Goal: Task Accomplishment & Management: Manage account settings

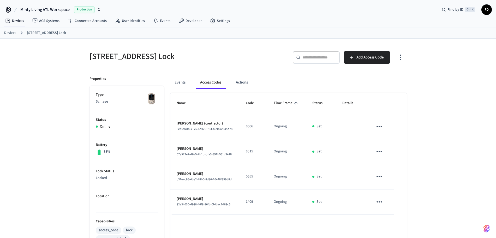
click at [9, 33] on link "Devices" at bounding box center [10, 32] width 12 height 5
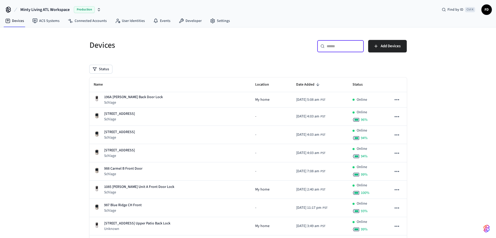
click at [345, 44] on input "text" at bounding box center [344, 46] width 34 height 5
click at [330, 44] on input "text" at bounding box center [344, 46] width 34 height 5
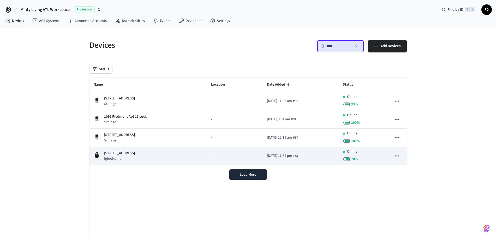
type input "****"
click at [172, 160] on div "1096 Piedmont Lock Box 1 Igloohome" at bounding box center [148, 156] width 109 height 11
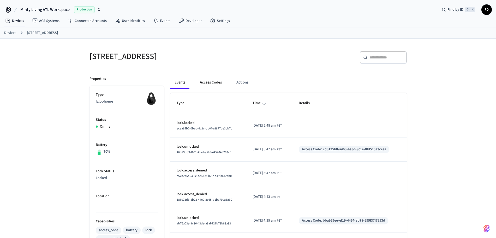
click at [215, 83] on button "Access Codes" at bounding box center [211, 82] width 30 height 13
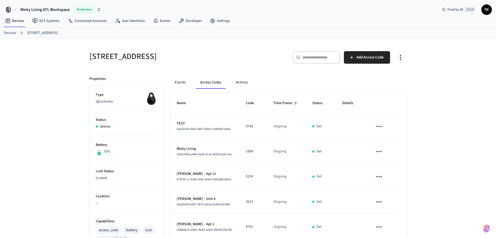
click at [10, 32] on link "Devices" at bounding box center [10, 32] width 12 height 5
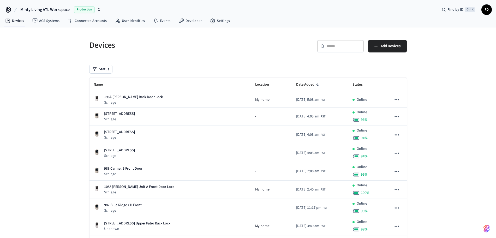
click at [339, 41] on div "​ ​" at bounding box center [340, 46] width 47 height 13
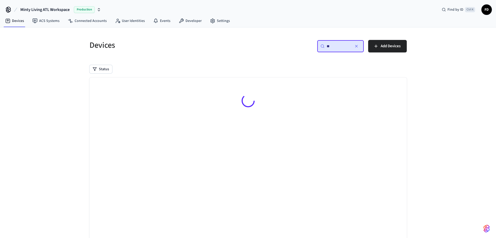
type input "*"
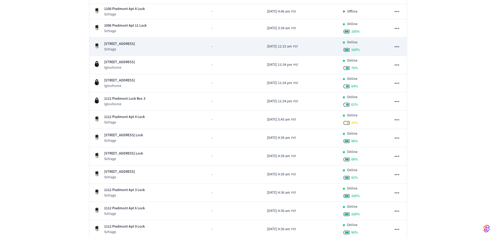
scroll to position [125, 0]
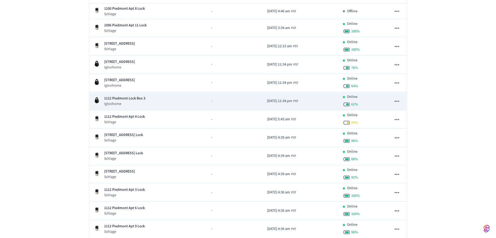
type input "********"
click at [177, 104] on div "1112 Piedmont Lock Box 3 Igloohome" at bounding box center [148, 101] width 109 height 11
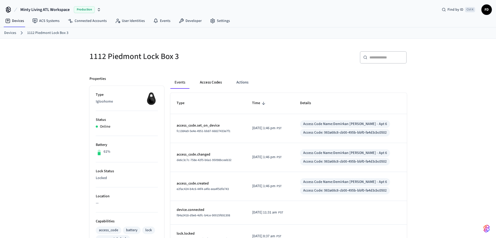
click at [216, 81] on button "Access Codes" at bounding box center [211, 82] width 30 height 13
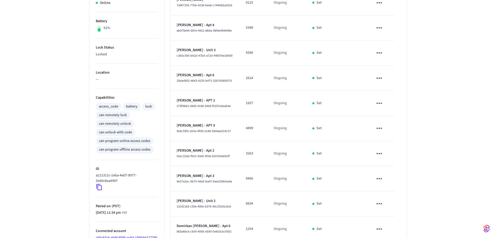
scroll to position [158, 0]
